Goal: Find specific page/section: Find specific page/section

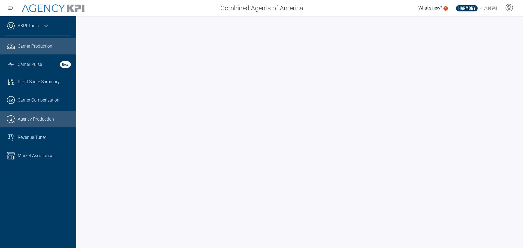
click at [43, 46] on span "Carrier Production" at bounding box center [35, 46] width 35 height 7
